Goal: Complete application form

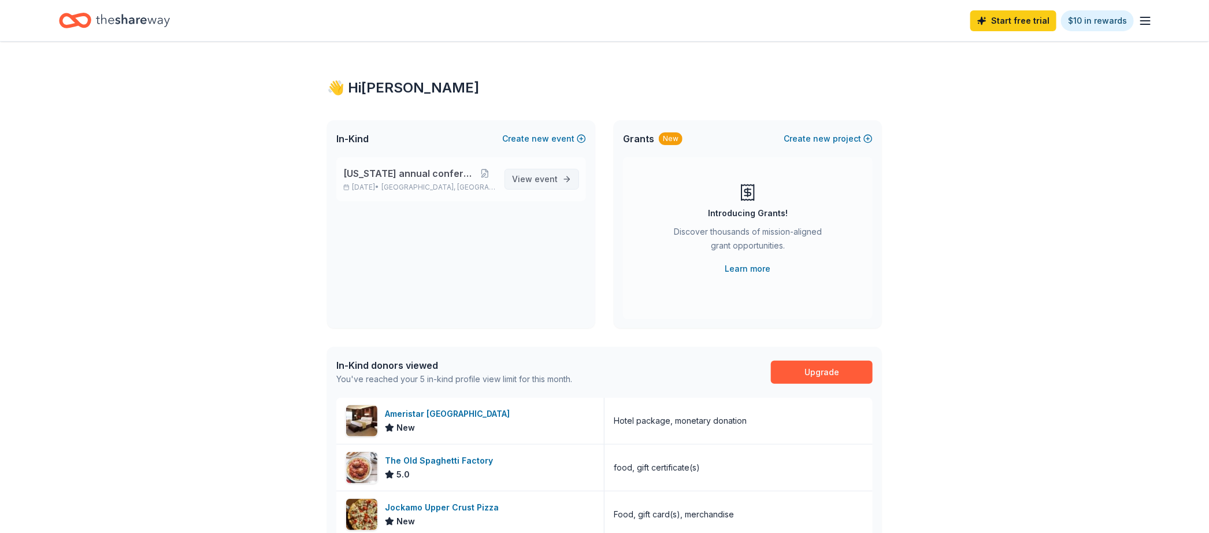
click at [554, 175] on span "event" at bounding box center [545, 179] width 23 height 10
click at [454, 416] on div "Ameristar [GEOGRAPHIC_DATA]" at bounding box center [449, 414] width 129 height 14
click at [432, 463] on div "The Old Spaghetti Factory" at bounding box center [441, 461] width 113 height 14
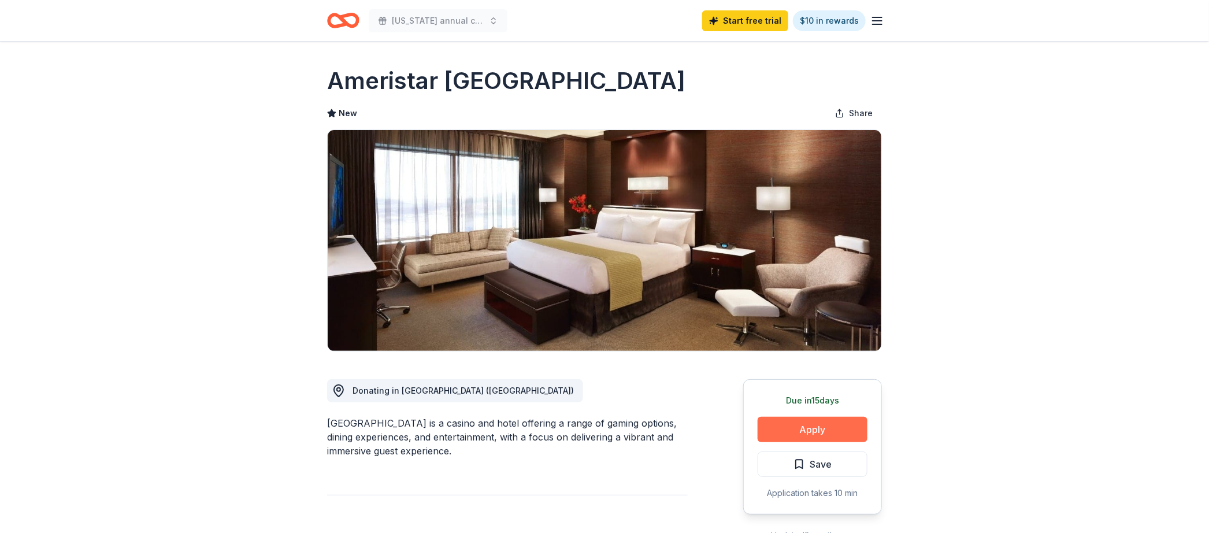
click at [798, 431] on button "Apply" at bounding box center [813, 429] width 110 height 25
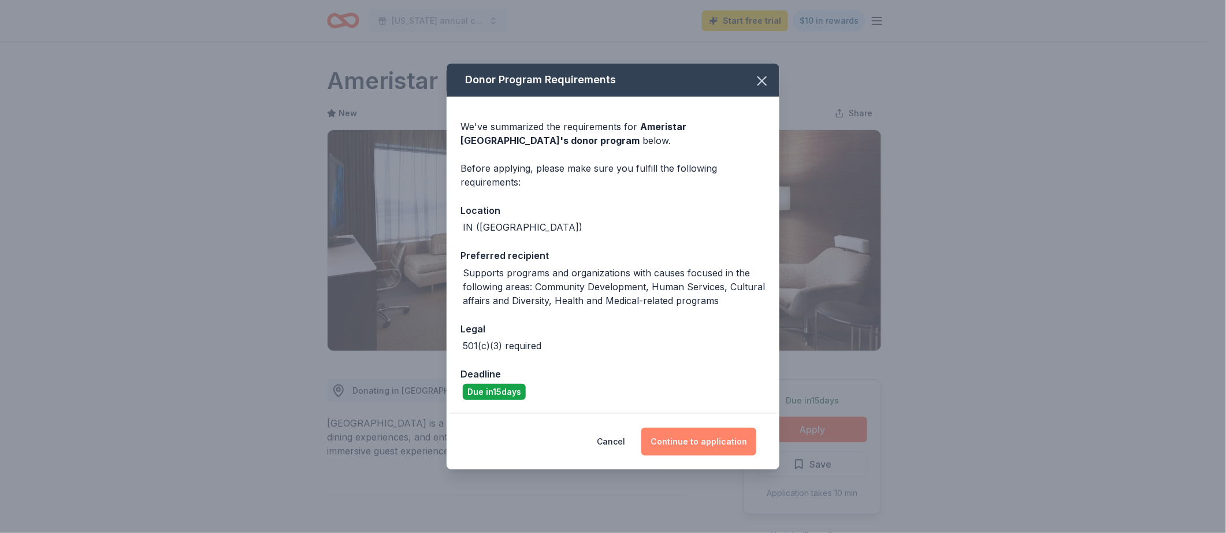
click at [703, 436] on button "Continue to application" at bounding box center [698, 442] width 115 height 28
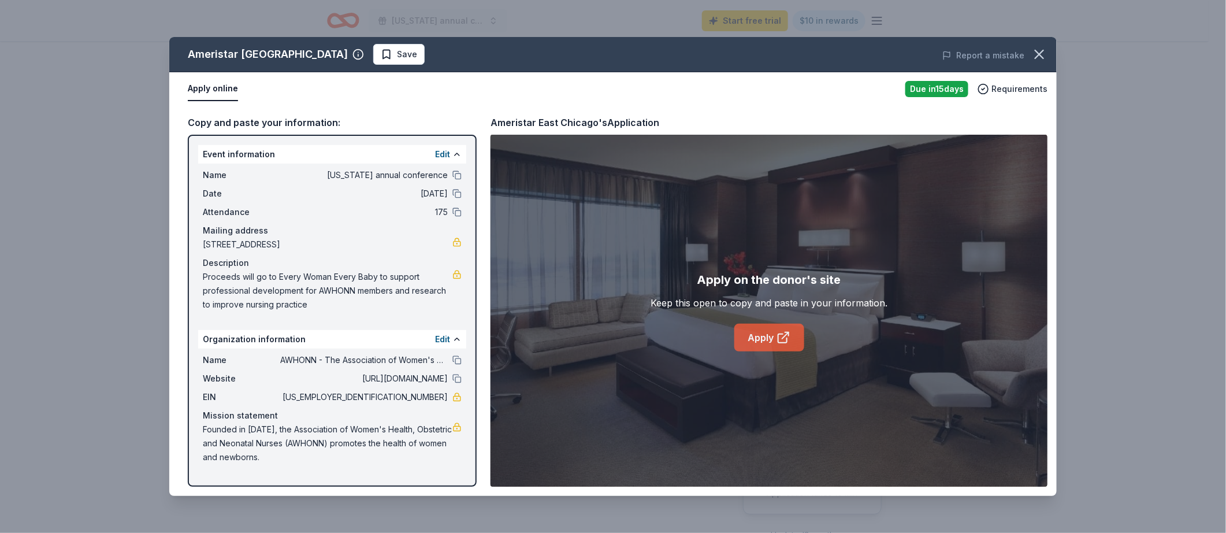
click at [758, 326] on link "Apply" at bounding box center [769, 338] width 70 height 28
